Goal: Contribute content

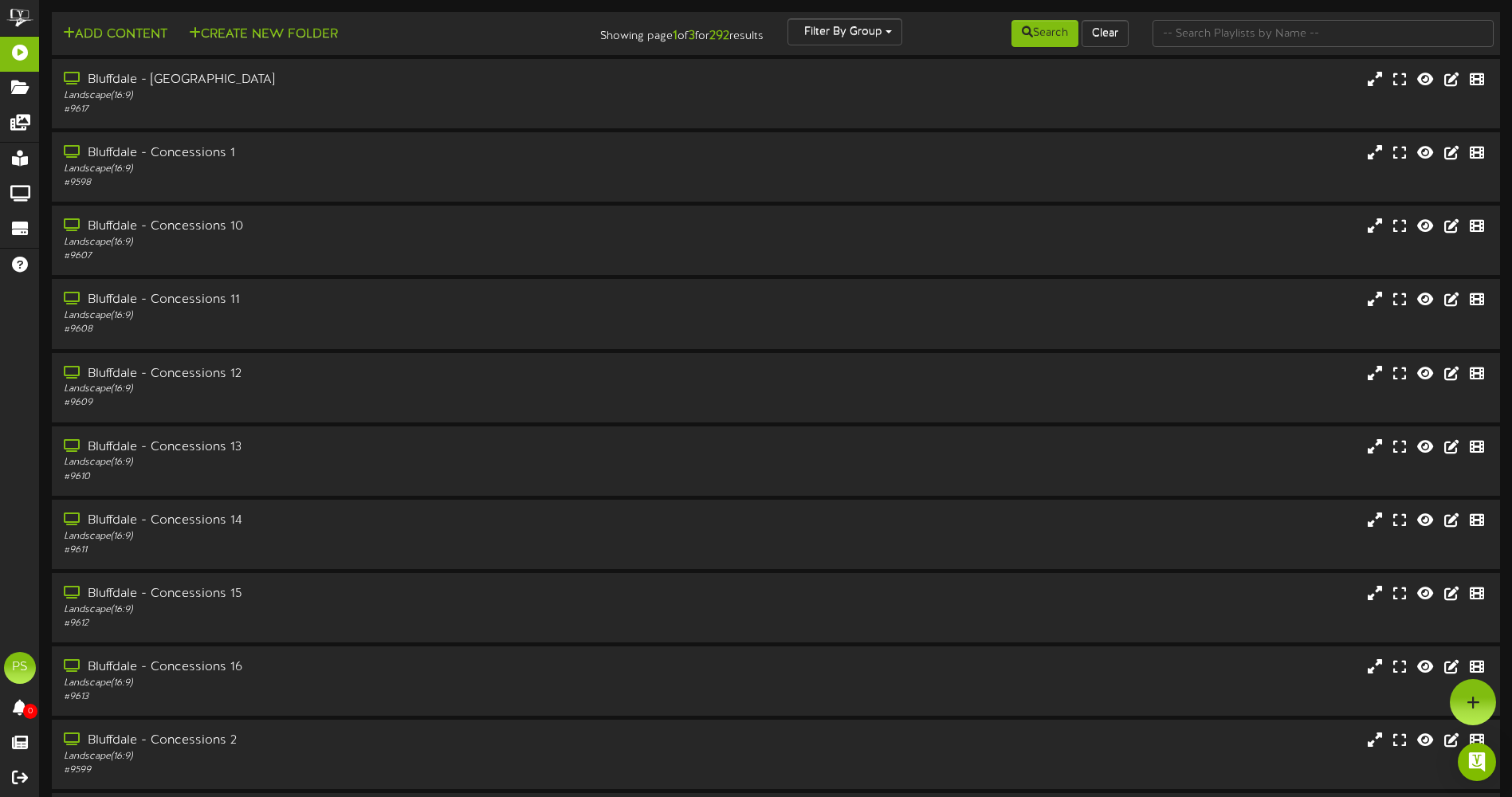
click at [1236, 33] on input "text" at bounding box center [1323, 34] width 341 height 27
type input "q"
click at [1066, 28] on button "Search" at bounding box center [1045, 34] width 67 height 27
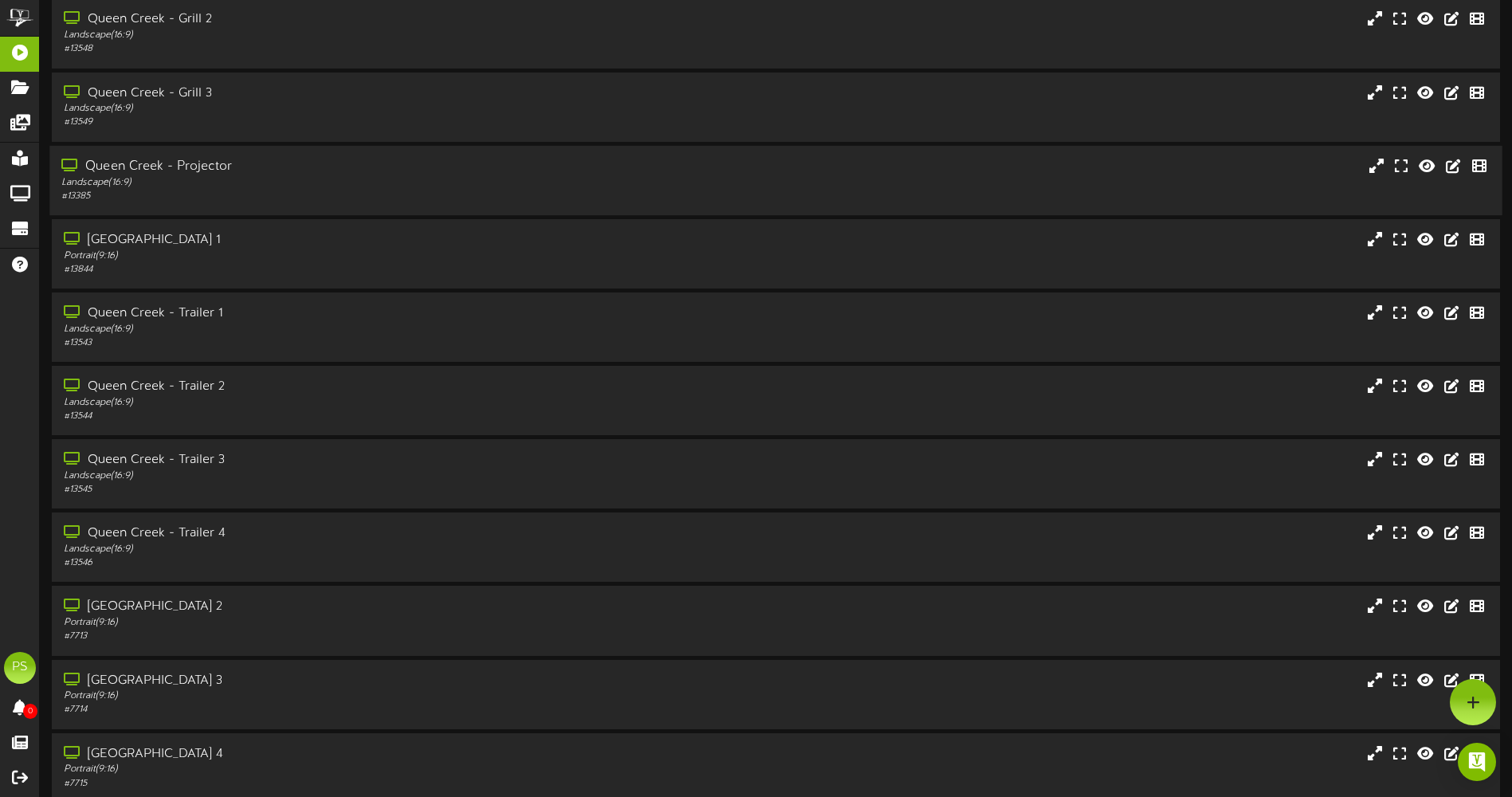
scroll to position [1355, 0]
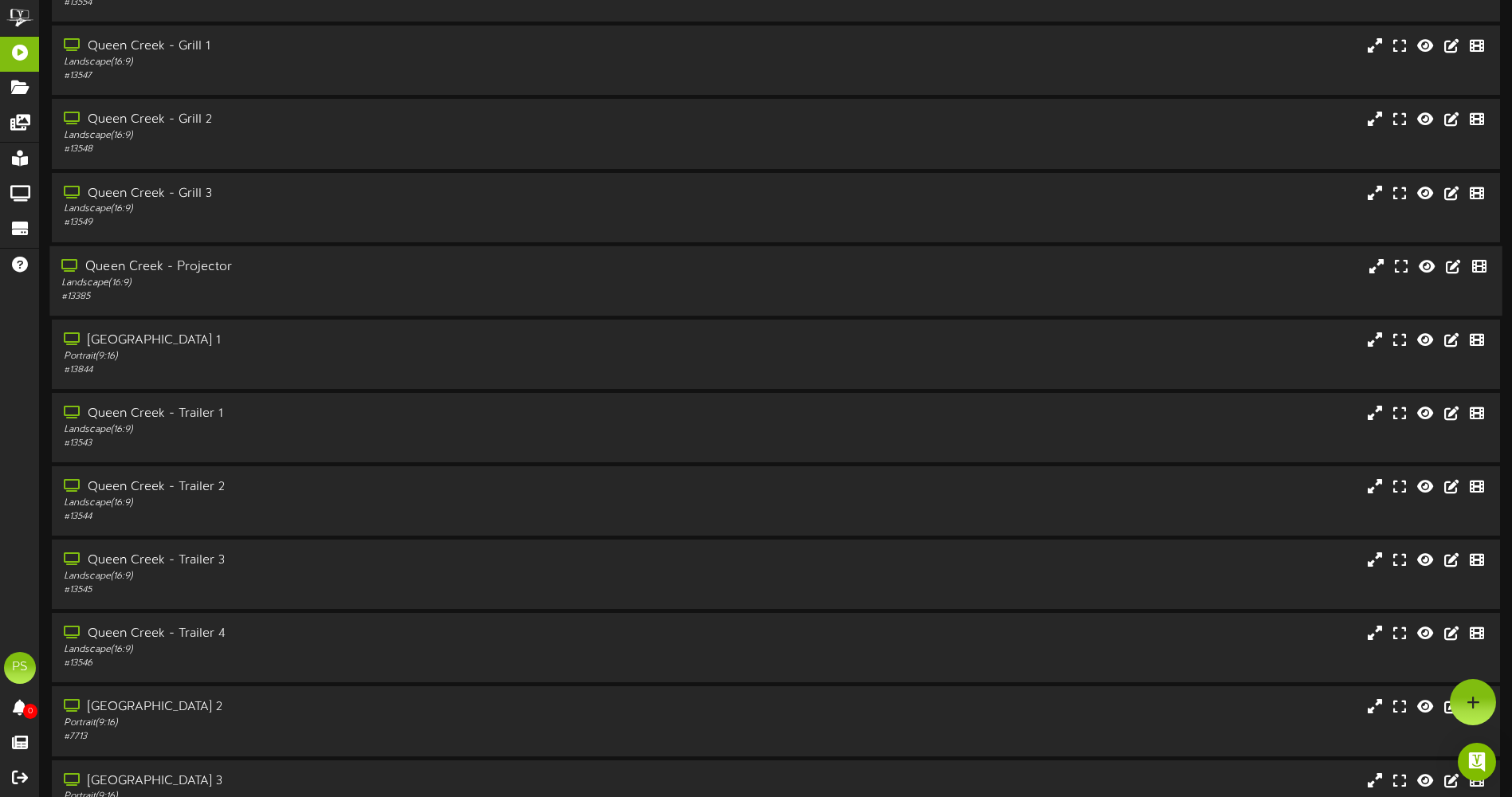
click at [318, 280] on div "Landscape ( 16:9 )" at bounding box center [352, 282] width 581 height 13
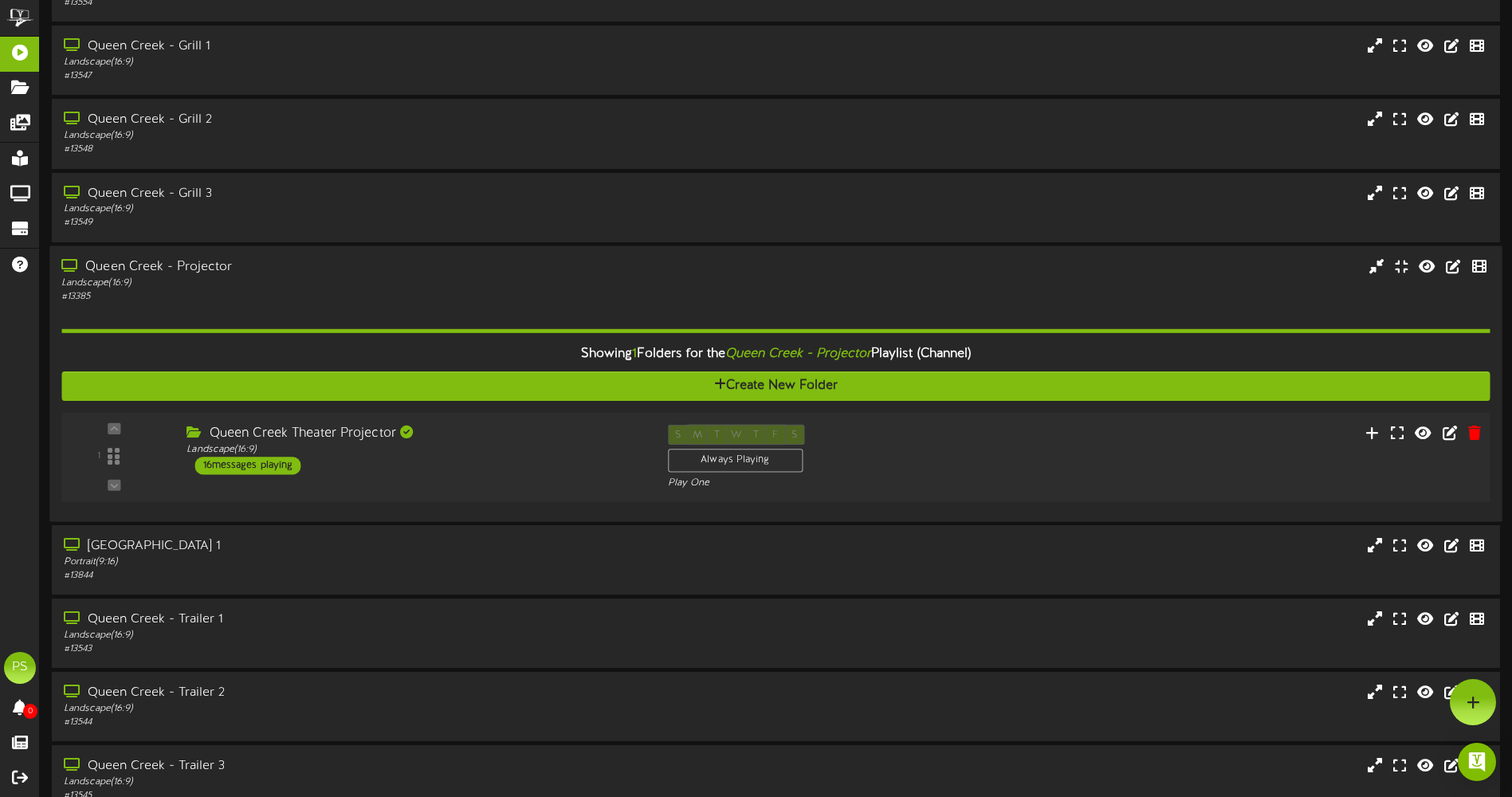
click at [539, 432] on div "Queen Creek Theater Projector" at bounding box center [414, 433] width 457 height 19
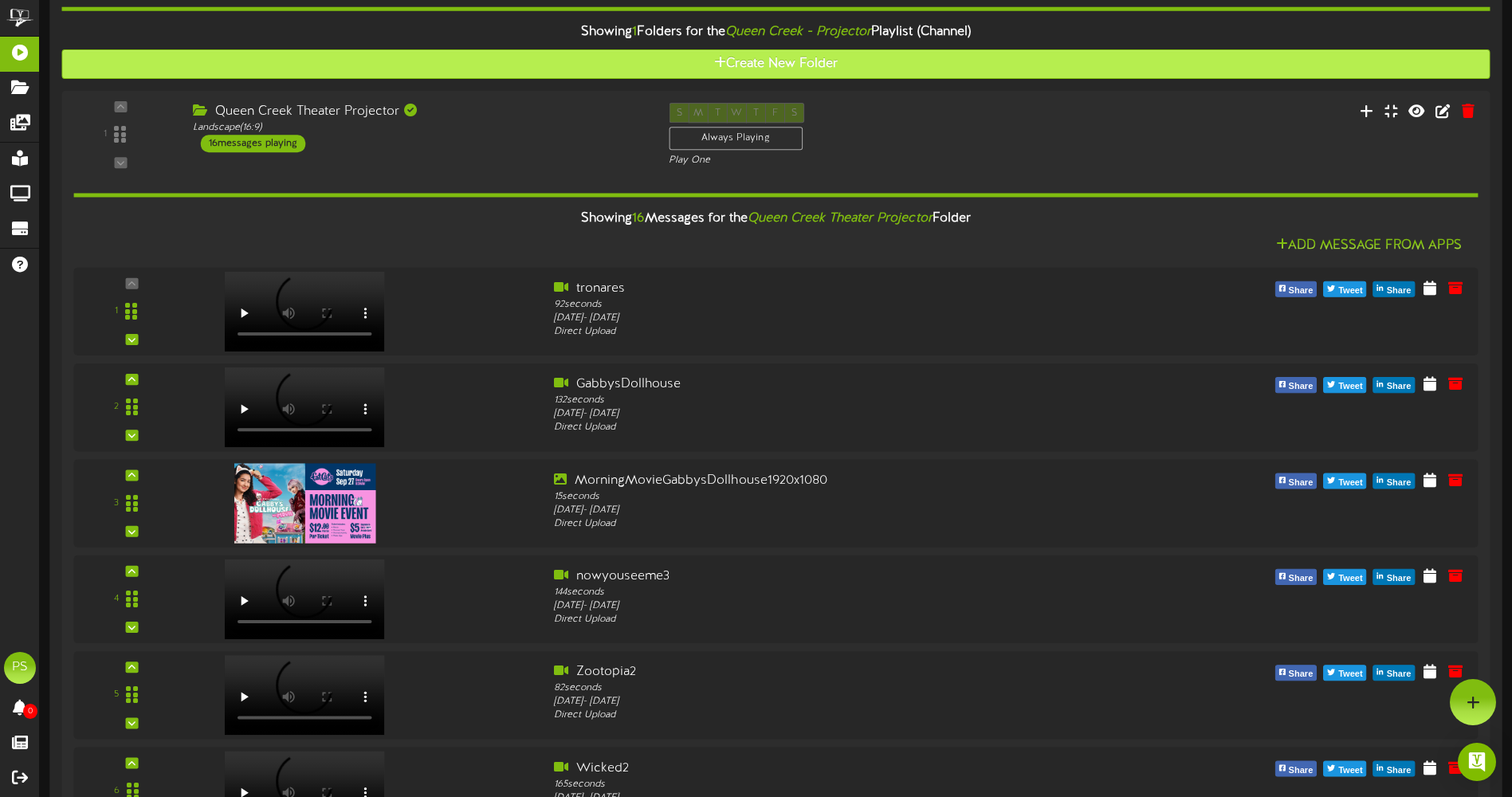
scroll to position [1674, 0]
